Goal: Check status: Check status

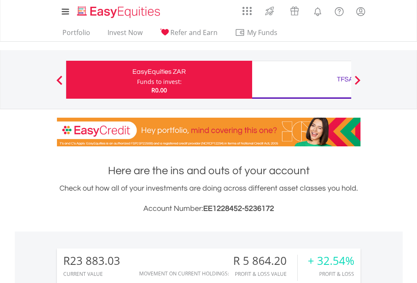
scroll to position [81, 132]
click at [137, 80] on div "Funds to invest:" at bounding box center [159, 82] width 45 height 8
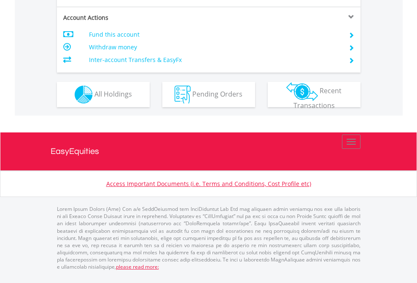
scroll to position [791, 0]
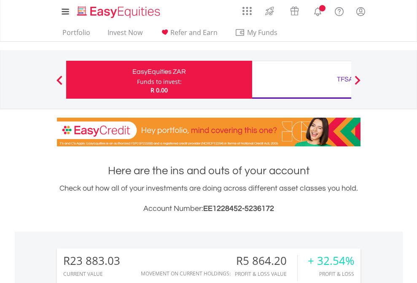
scroll to position [81, 132]
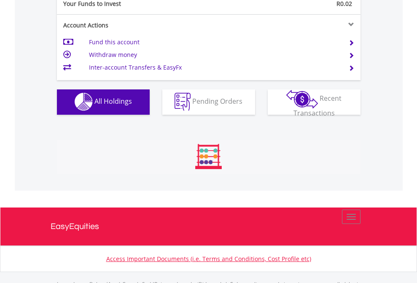
scroll to position [834, 0]
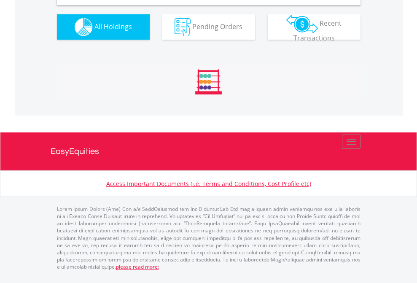
scroll to position [814, 0]
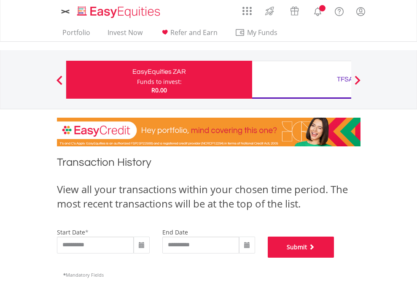
click at [334, 257] on button "Submit" at bounding box center [301, 246] width 67 height 21
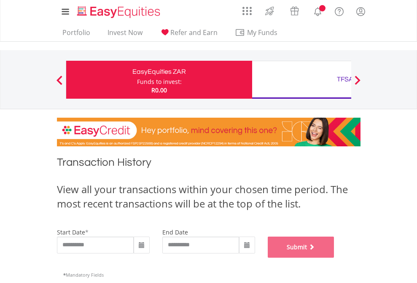
scroll to position [342, 0]
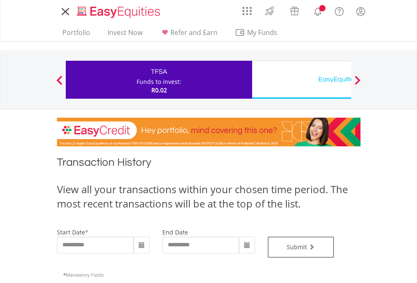
type input "**********"
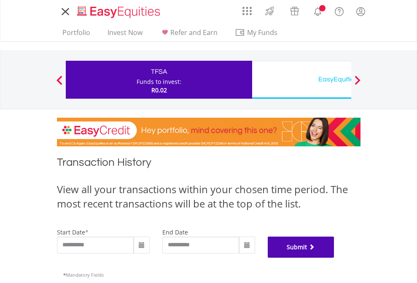
click at [334, 257] on button "Submit" at bounding box center [301, 246] width 67 height 21
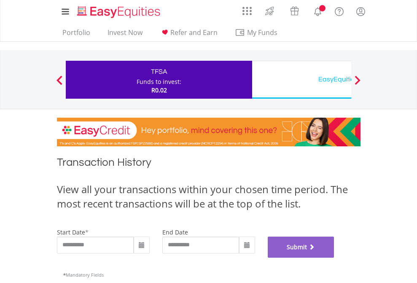
scroll to position [342, 0]
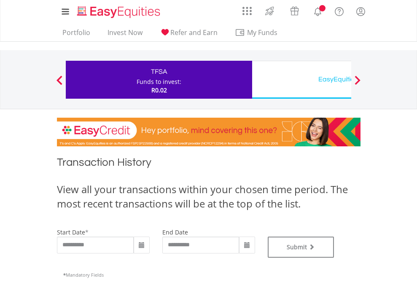
click at [301, 80] on div "EasyEquities USD" at bounding box center [345, 79] width 176 height 12
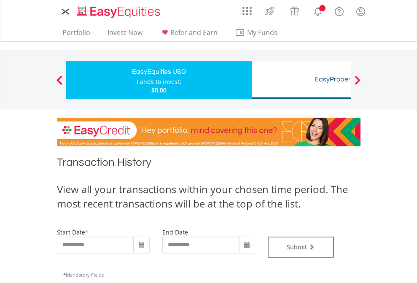
type input "**********"
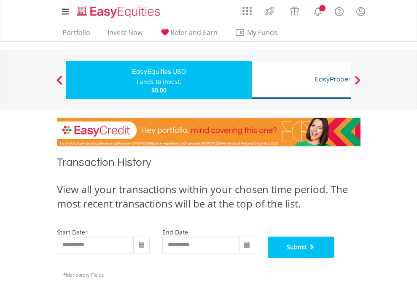
click at [334, 257] on button "Submit" at bounding box center [301, 246] width 67 height 21
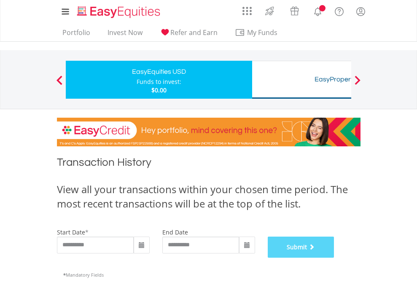
scroll to position [342, 0]
